Goal: Information Seeking & Learning: Learn about a topic

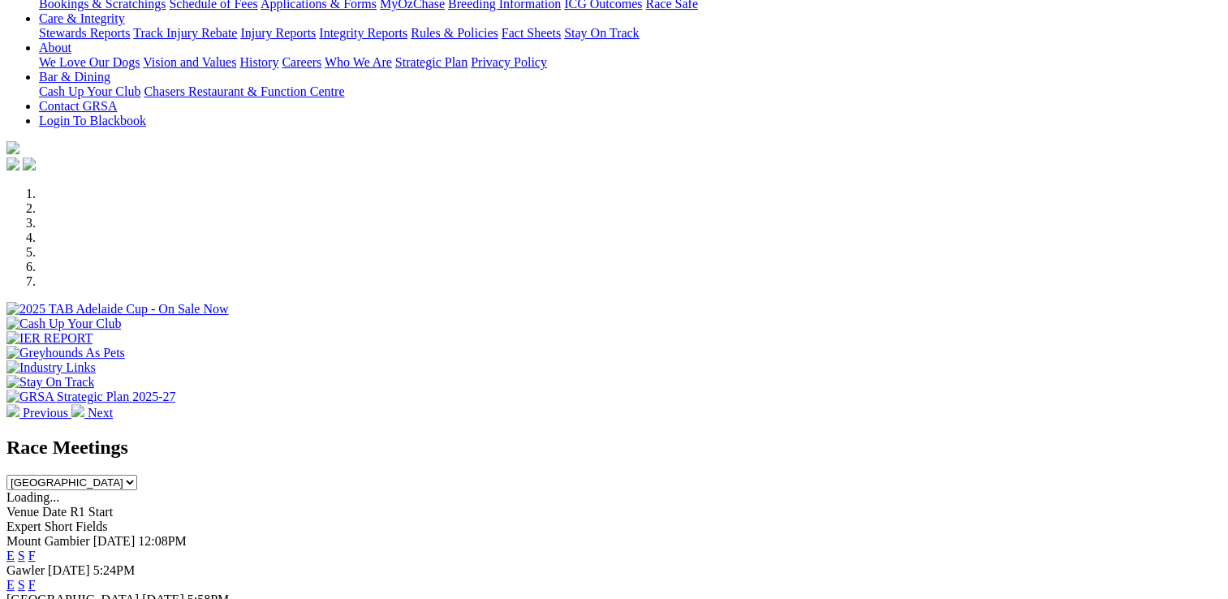
scroll to position [487, 0]
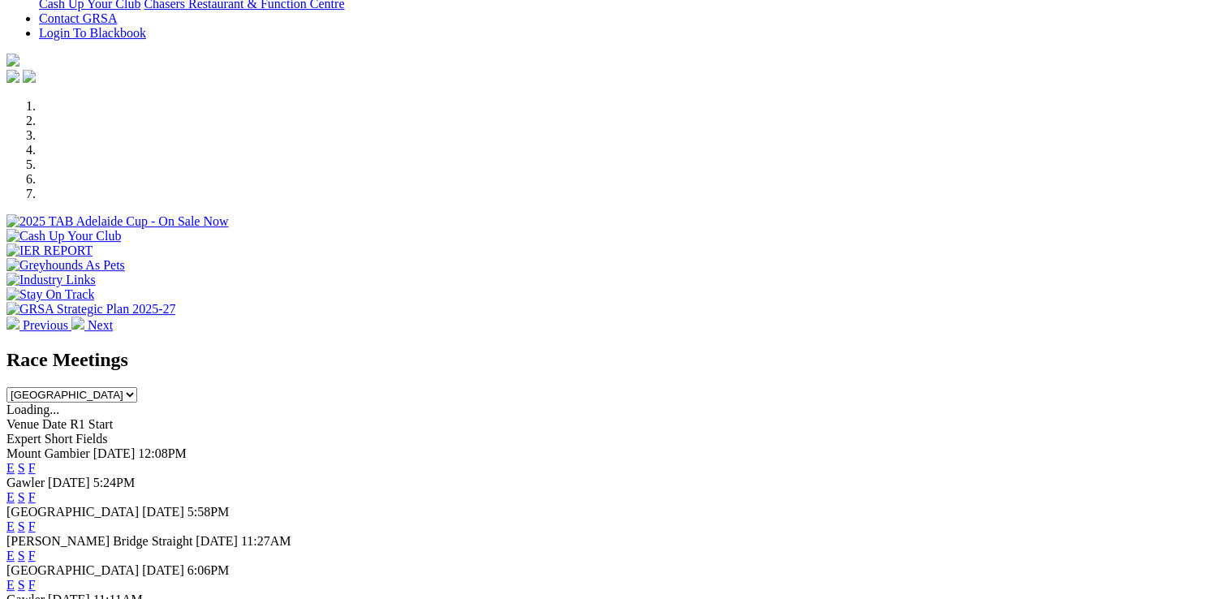
click at [15, 461] on link "E" at bounding box center [10, 468] width 8 height 14
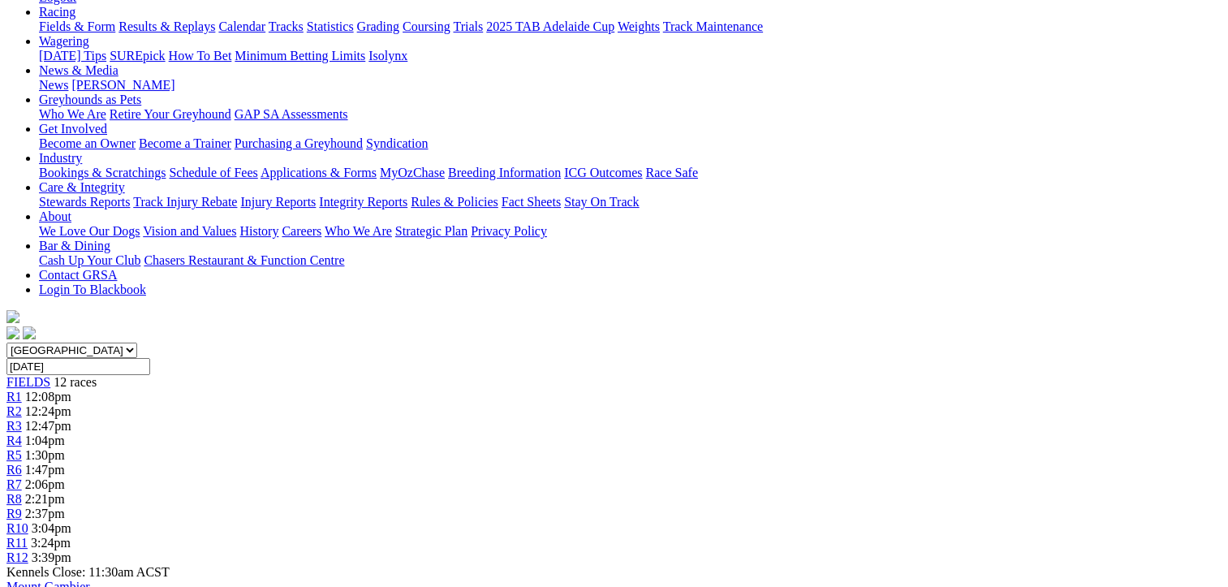
scroll to position [81, 0]
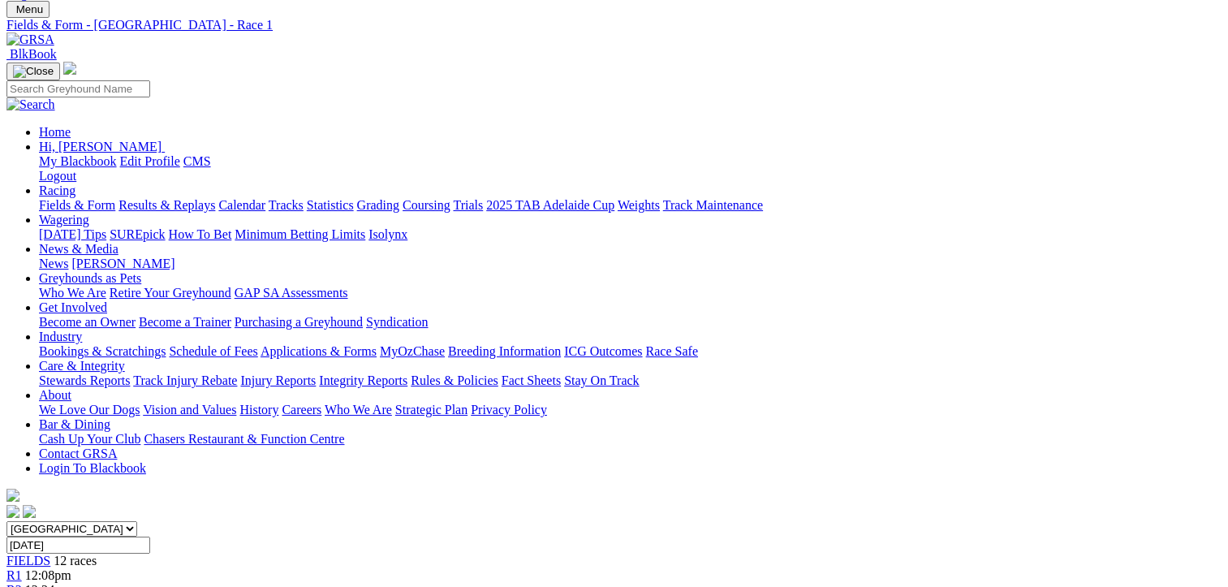
click at [22, 583] on link "R2" at bounding box center [13, 590] width 15 height 14
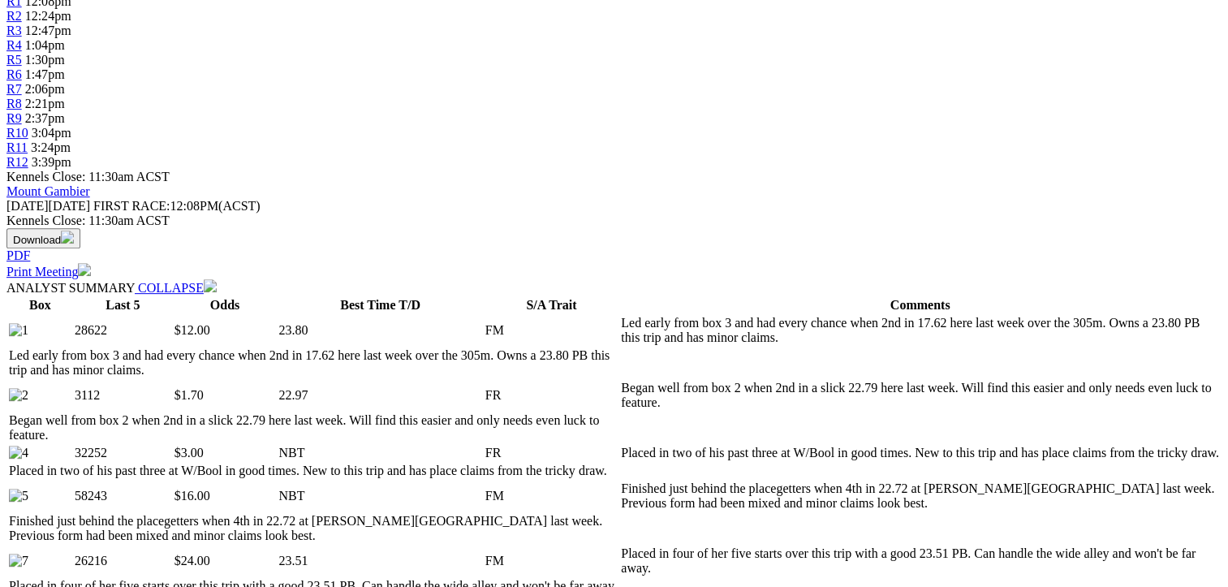
scroll to position [731, 0]
